Goal: Complete application form: Complete application form

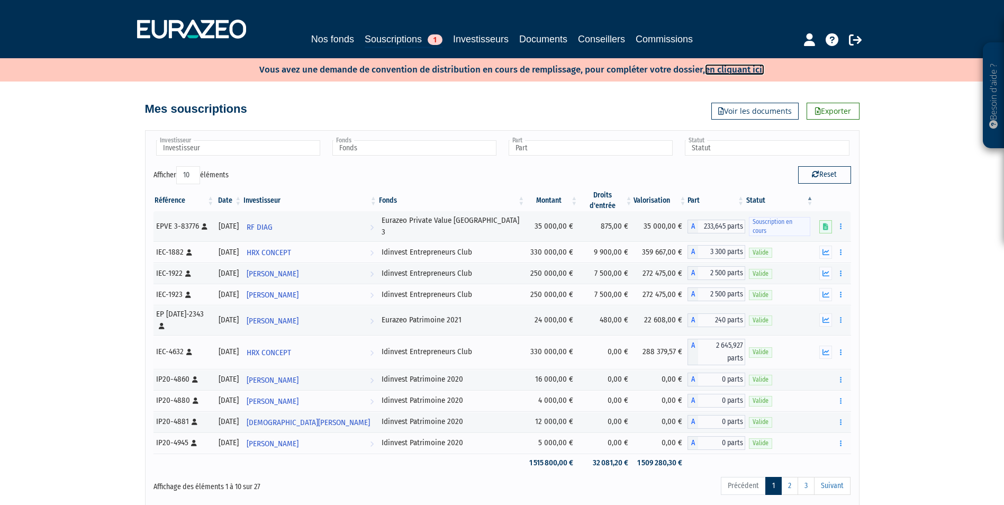
click at [757, 68] on link "en cliquant ici." at bounding box center [734, 69] width 59 height 11
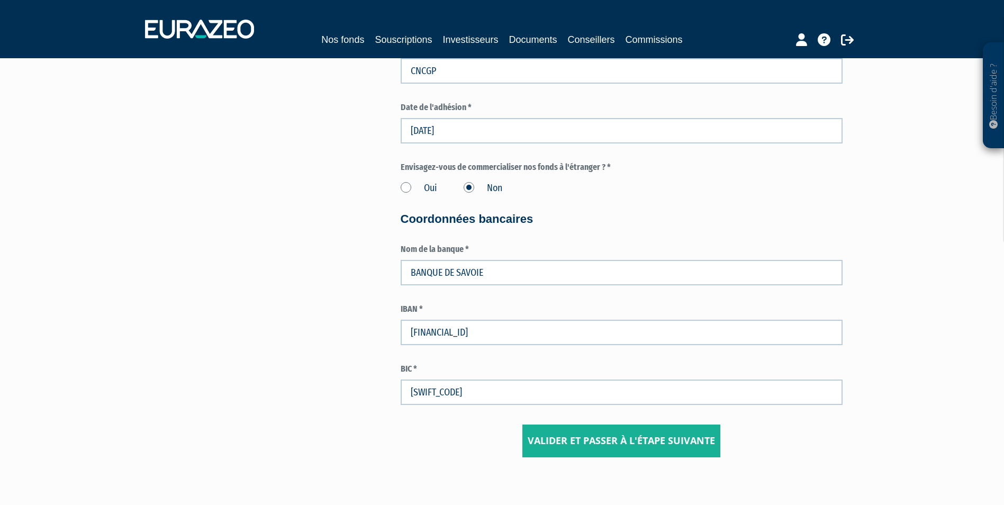
scroll to position [1650, 0]
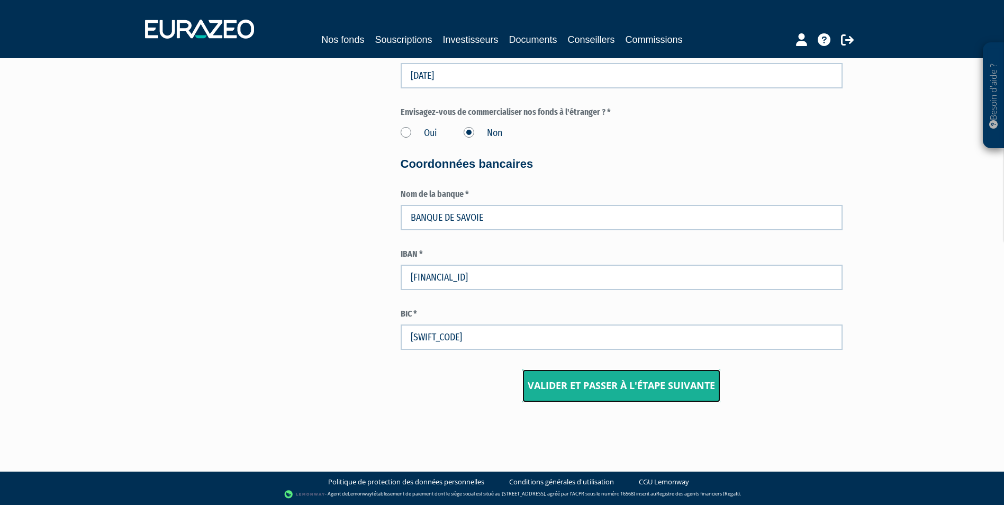
click at [621, 388] on input "Valider et passer à l'étape suivante" at bounding box center [621, 385] width 198 height 33
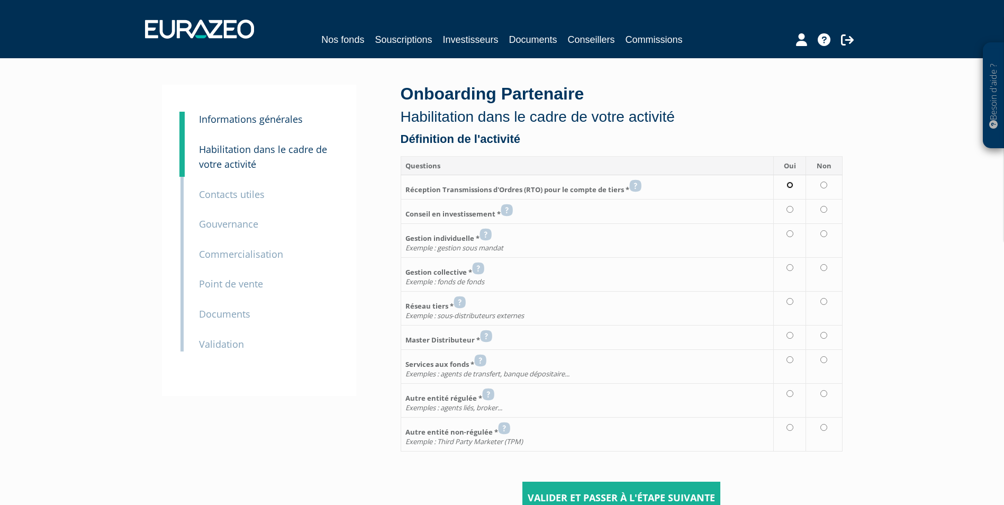
click at [788, 185] on input "radio" at bounding box center [789, 185] width 7 height 7
radio input "true"
click at [791, 208] on input "radio" at bounding box center [789, 209] width 7 height 7
radio input "true"
click at [821, 234] on input "radio" at bounding box center [823, 233] width 7 height 7
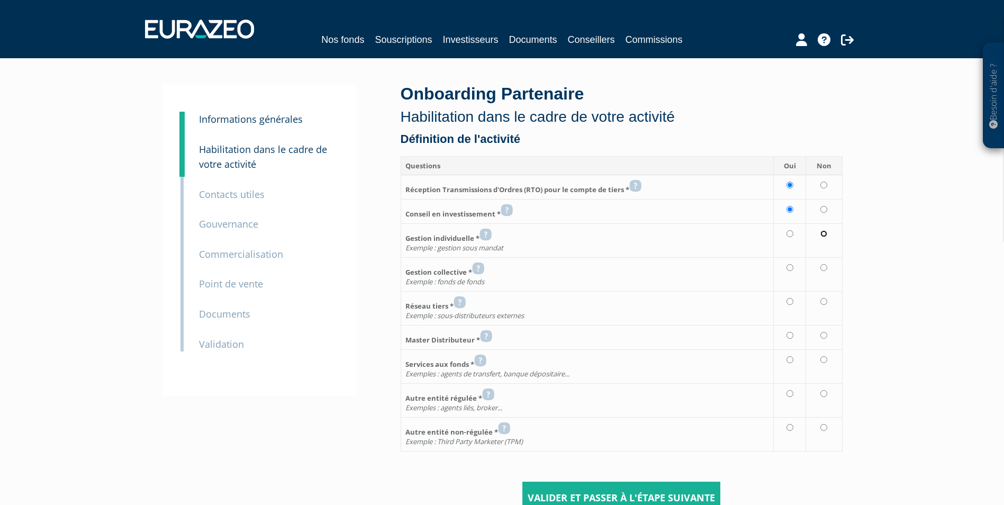
radio input "true"
click at [481, 268] on icon at bounding box center [478, 268] width 12 height 13
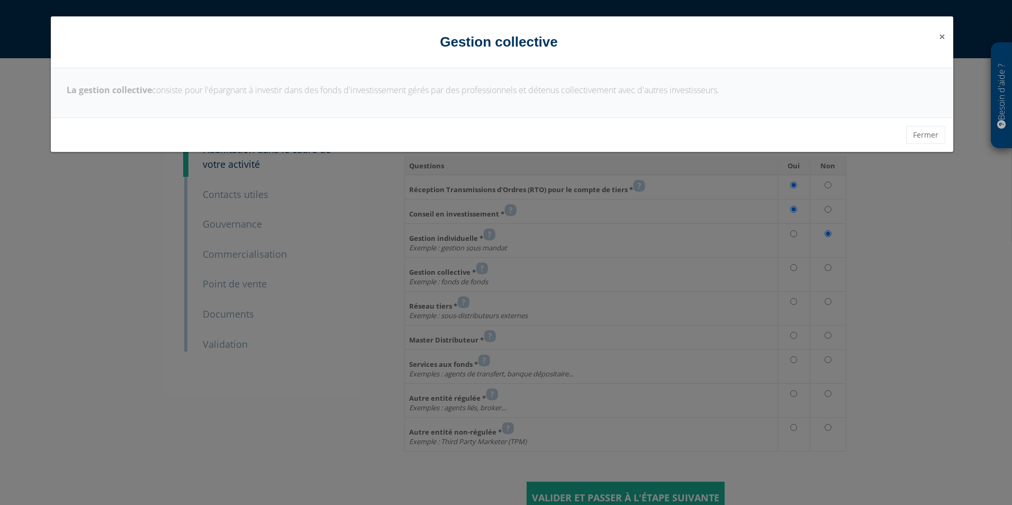
click at [939, 35] on span "×" at bounding box center [942, 36] width 6 height 15
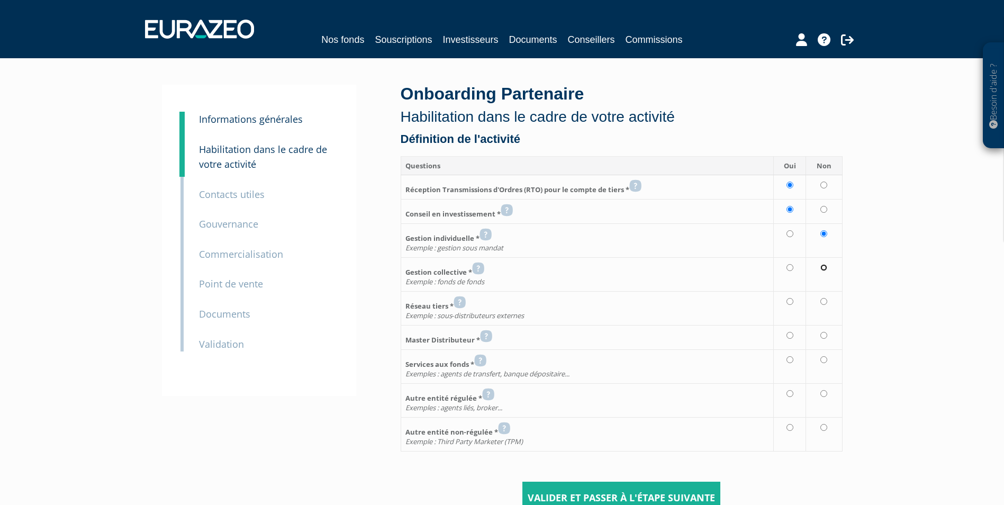
click at [825, 270] on input "radio" at bounding box center [823, 267] width 7 height 7
radio input "true"
click at [823, 302] on input "radio" at bounding box center [823, 301] width 7 height 7
radio input "true"
click at [486, 336] on icon at bounding box center [486, 336] width 12 height 13
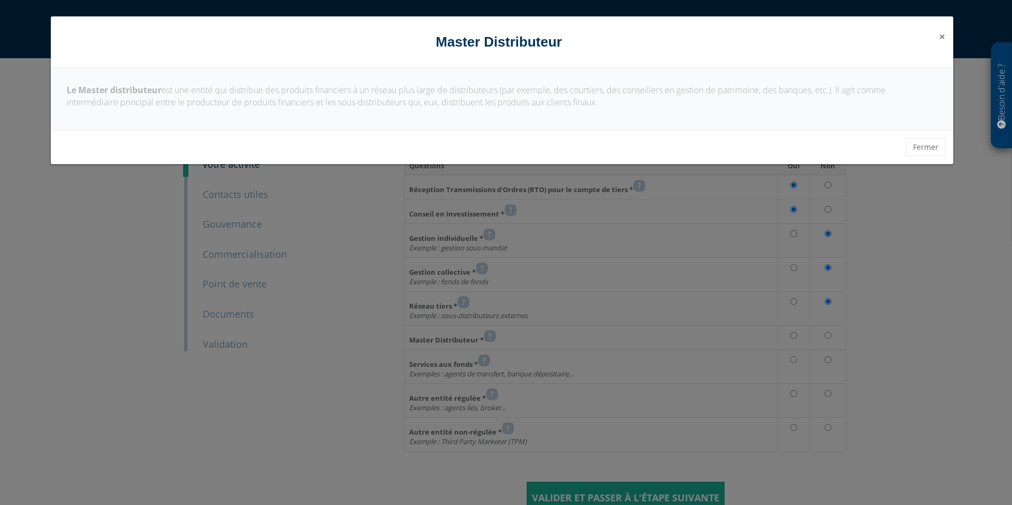
click at [946, 35] on div "× Fermer Master Distributeur" at bounding box center [502, 42] width 902 height 52
click at [939, 37] on span "×" at bounding box center [942, 36] width 6 height 15
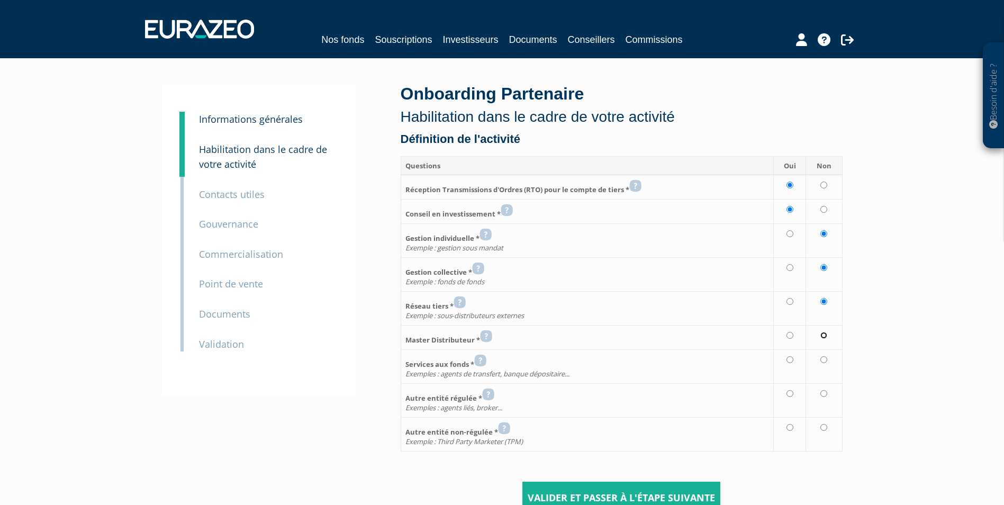
click at [827, 335] on input "radio" at bounding box center [823, 335] width 7 height 7
radio input "true"
click at [824, 361] on input "radio" at bounding box center [823, 359] width 7 height 7
radio input "true"
click at [491, 395] on icon at bounding box center [488, 394] width 12 height 13
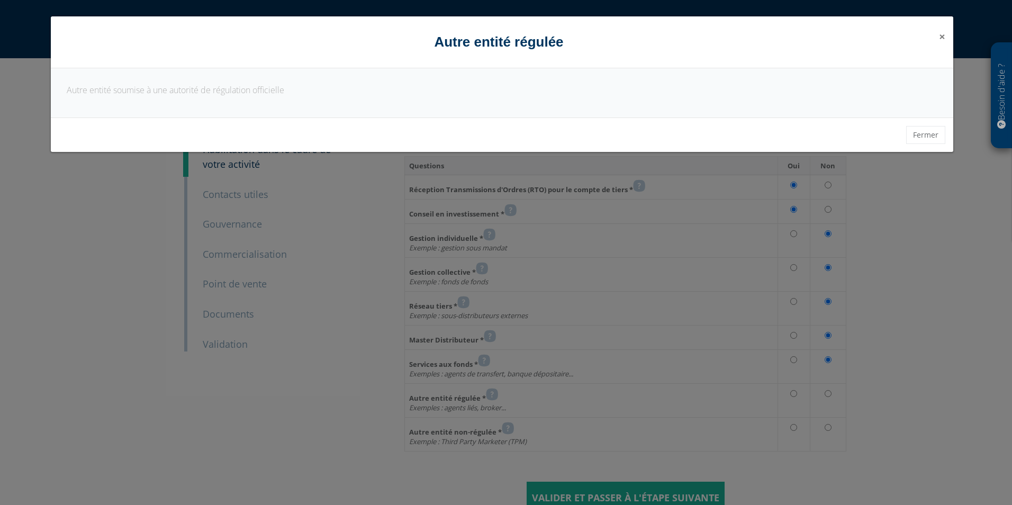
click at [939, 39] on span "×" at bounding box center [942, 36] width 6 height 15
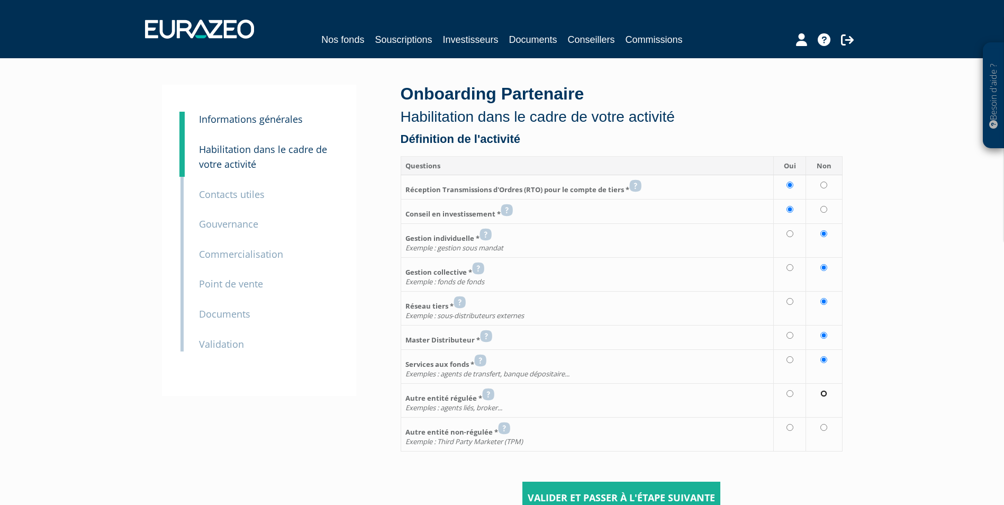
click at [823, 394] on input "radio" at bounding box center [823, 393] width 7 height 7
radio input "true"
